Goal: Navigation & Orientation: Go to known website

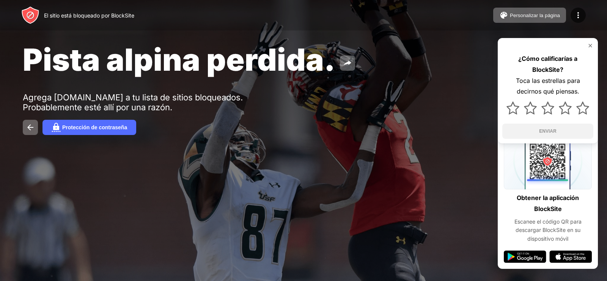
click at [249, 141] on div "Pista alpina perdida. Agrega [DOMAIN_NAME] a tu lista de sitios bloqueados. Pro…" at bounding box center [303, 88] width 607 height 176
